Goal: Transaction & Acquisition: Subscribe to service/newsletter

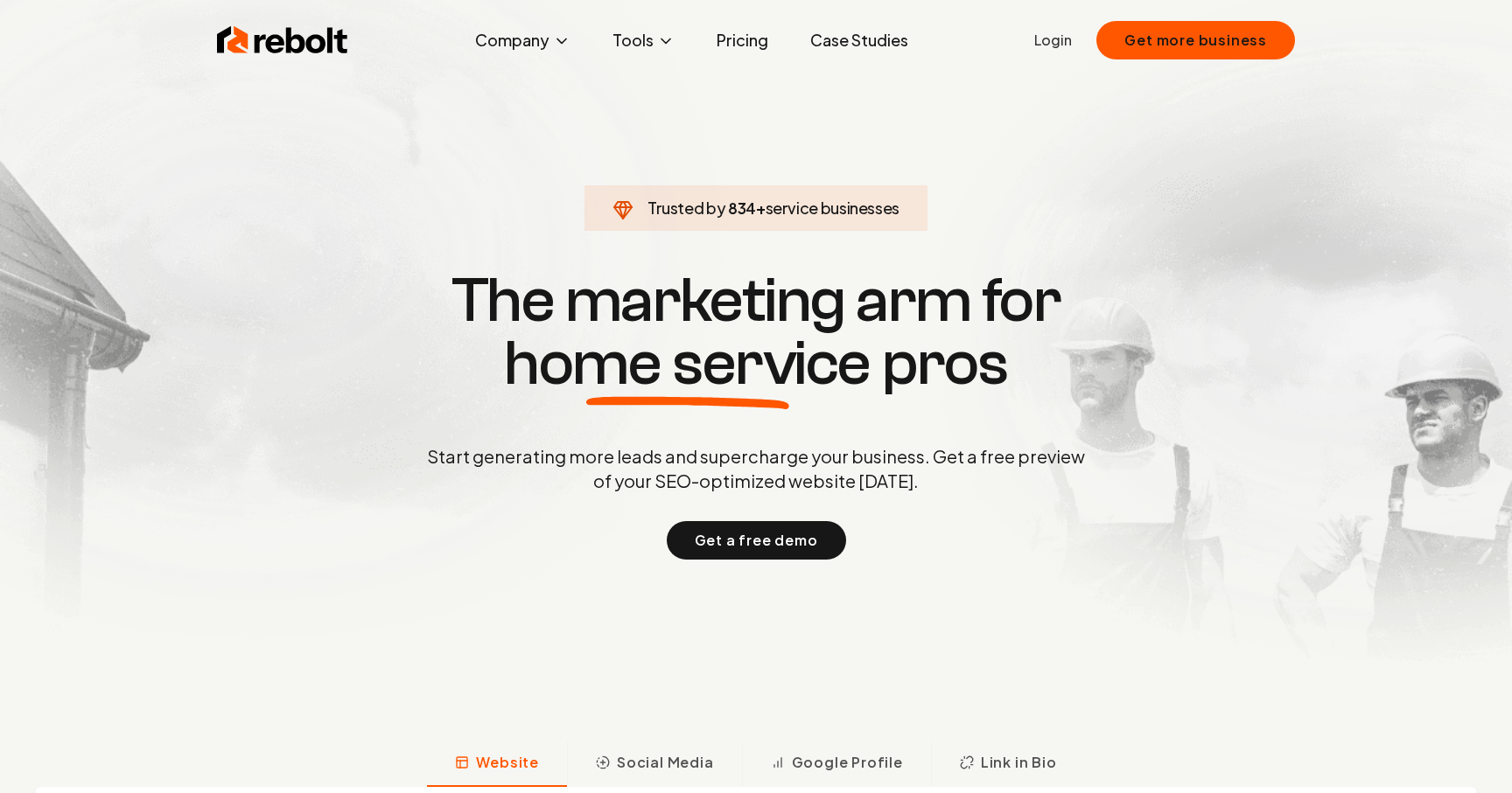
click at [1070, 35] on link "Login" at bounding box center [1053, 40] width 37 height 21
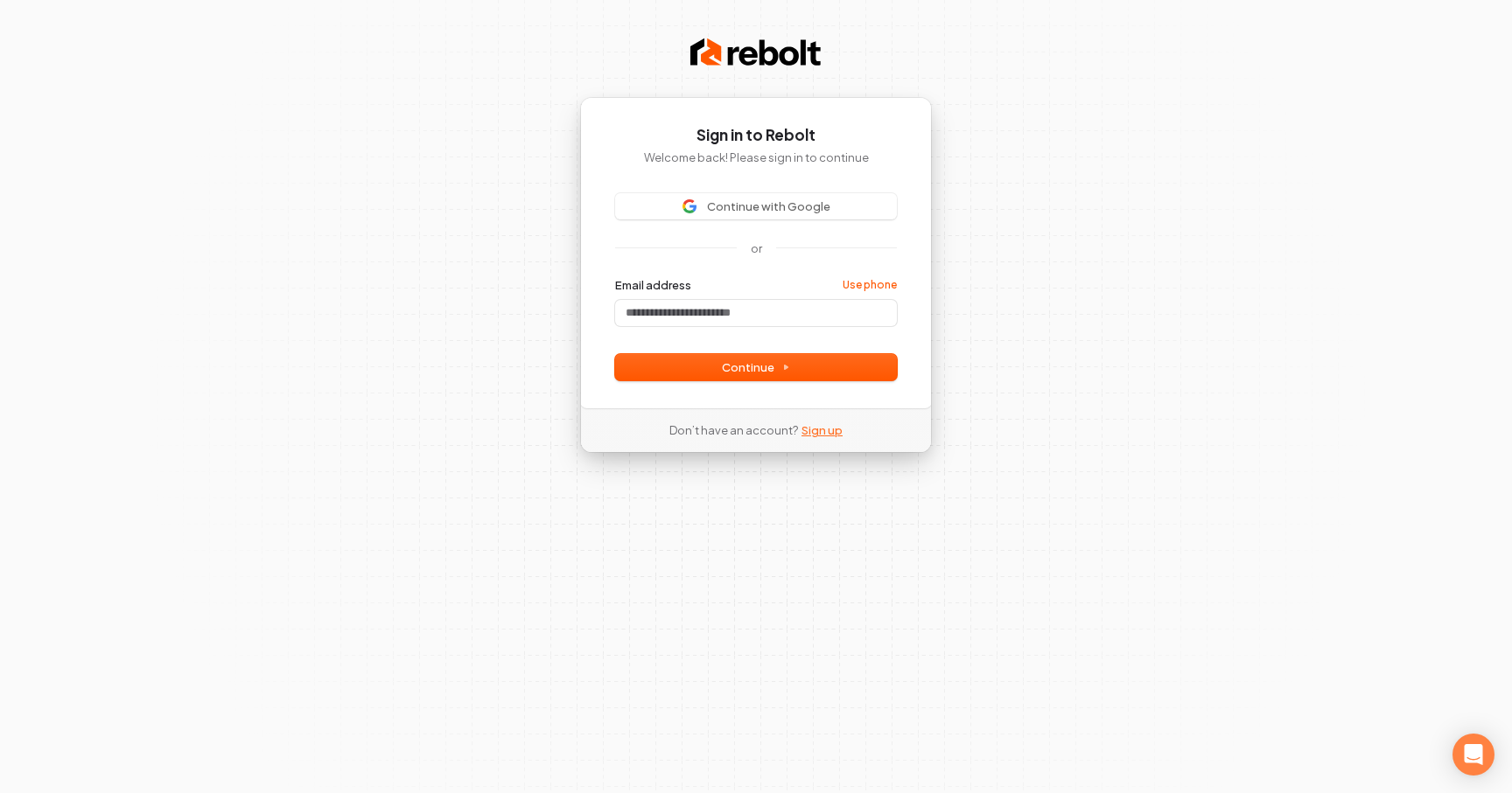
click at [809, 427] on link "Sign up" at bounding box center [822, 431] width 41 height 16
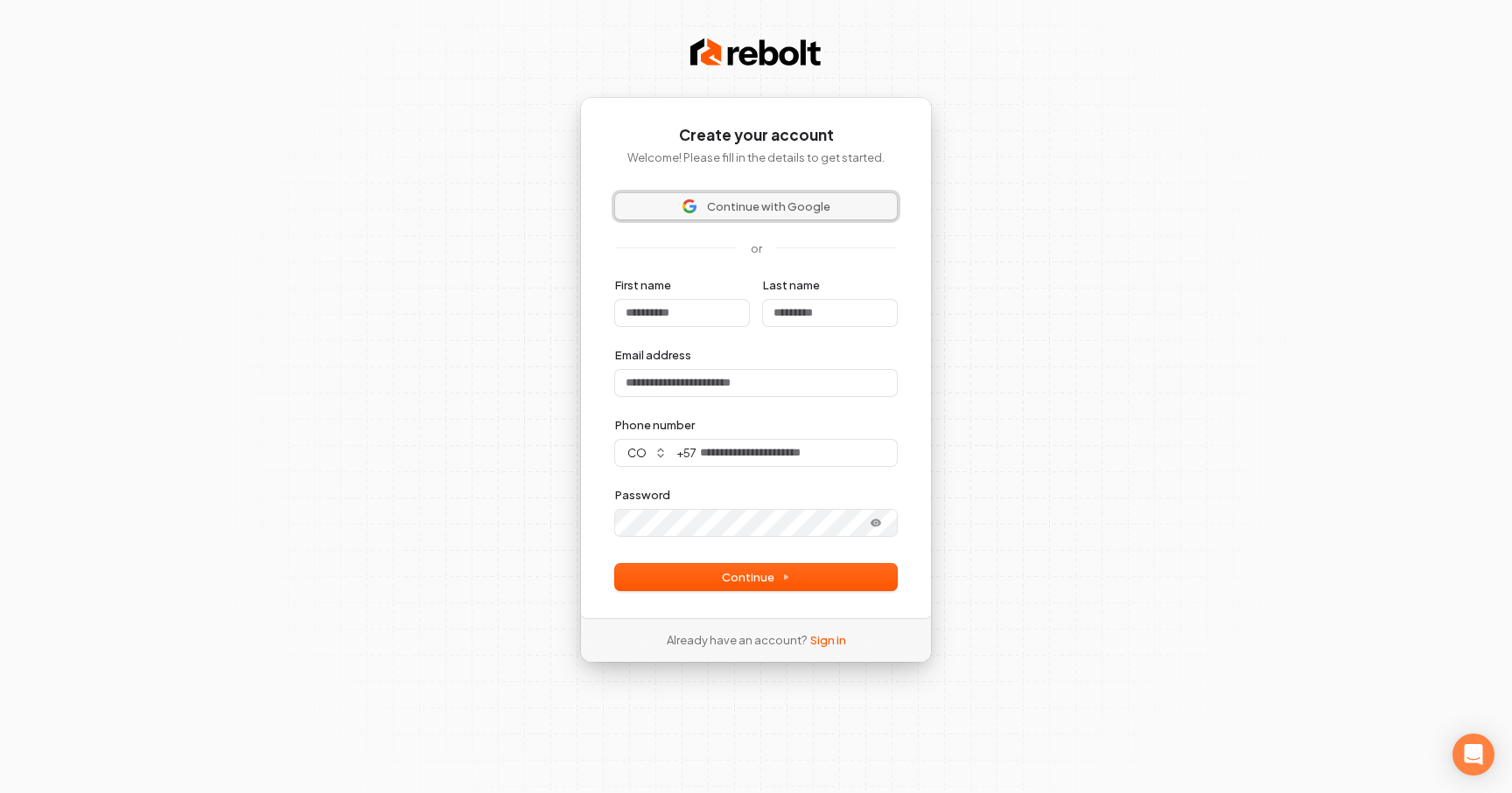
click at [794, 194] on button "Continue with Google" at bounding box center [756, 206] width 282 height 26
